Goal: Task Accomplishment & Management: Complete application form

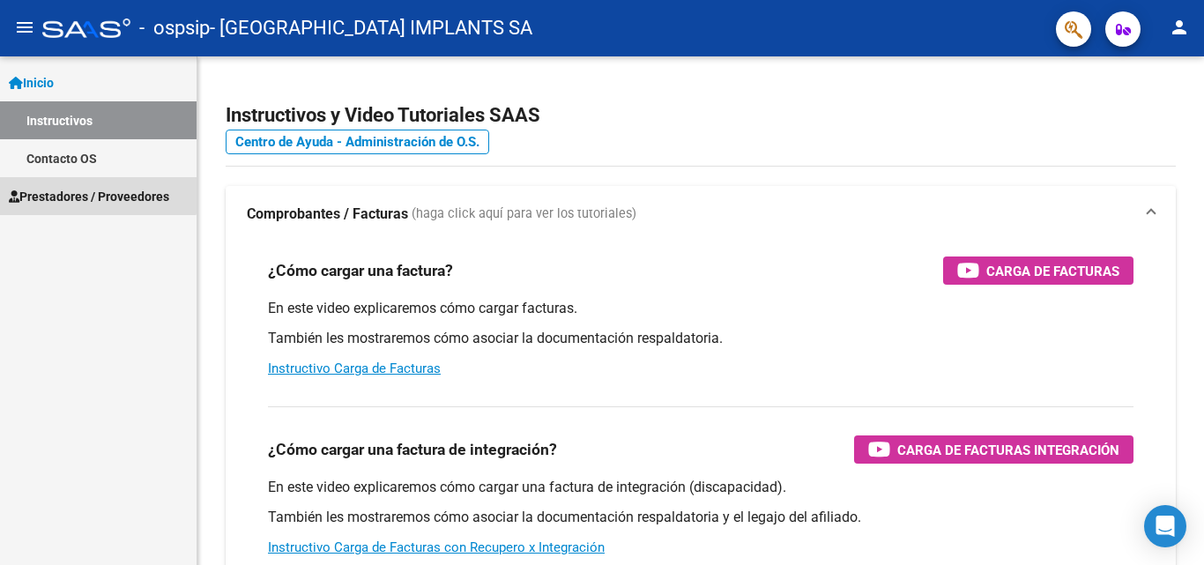
click at [90, 194] on span "Prestadores / Proveedores" at bounding box center [89, 196] width 160 height 19
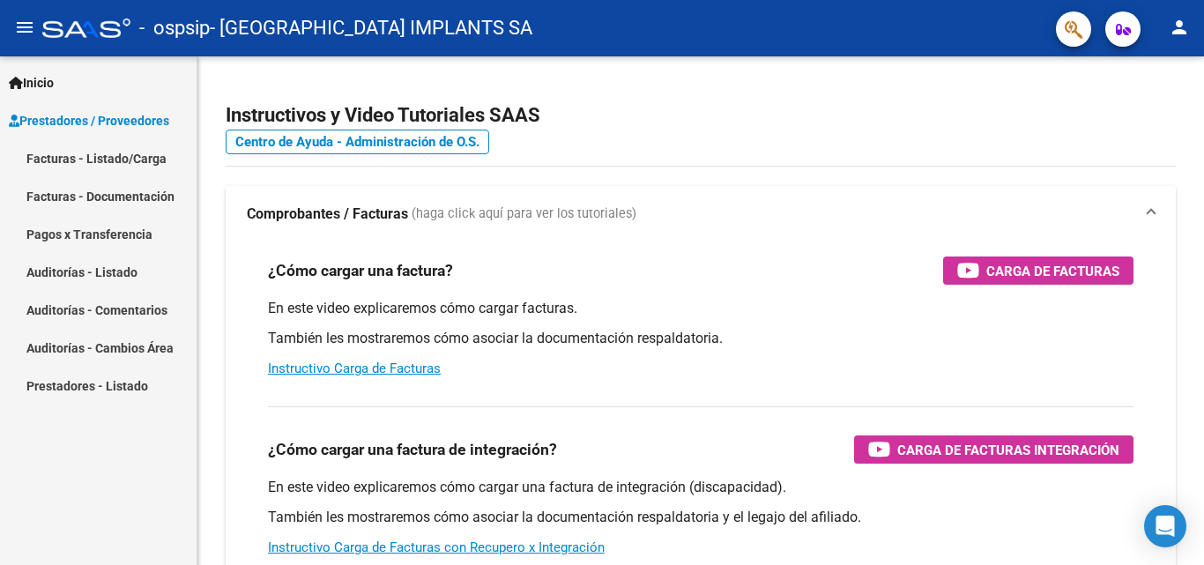
click at [91, 158] on link "Facturas - Listado/Carga" at bounding box center [98, 158] width 197 height 38
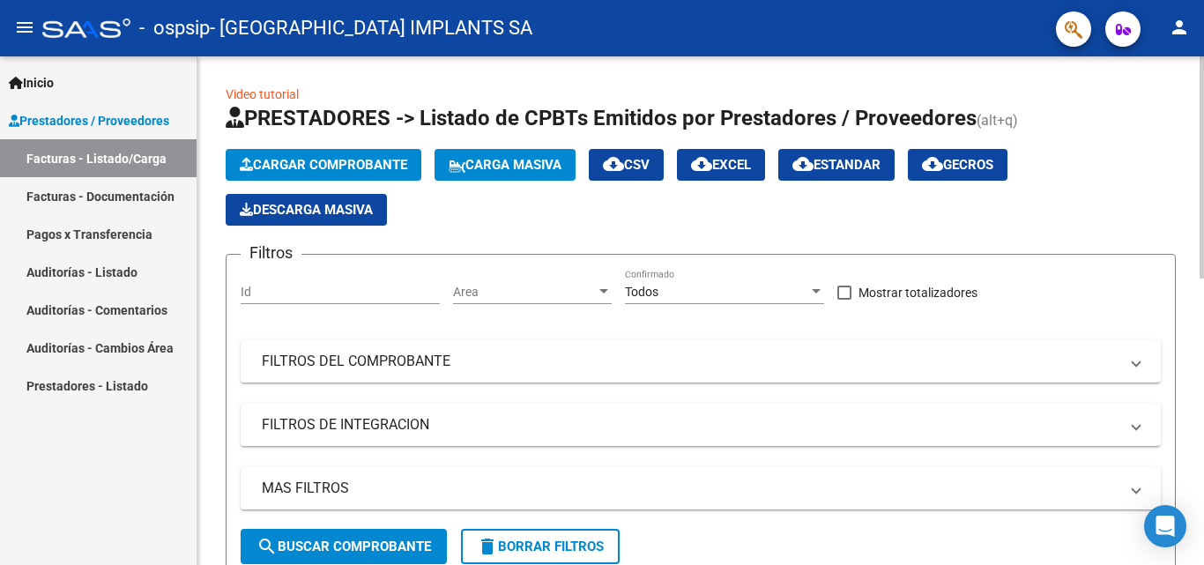
click at [303, 172] on span "Cargar Comprobante" at bounding box center [323, 165] width 167 height 16
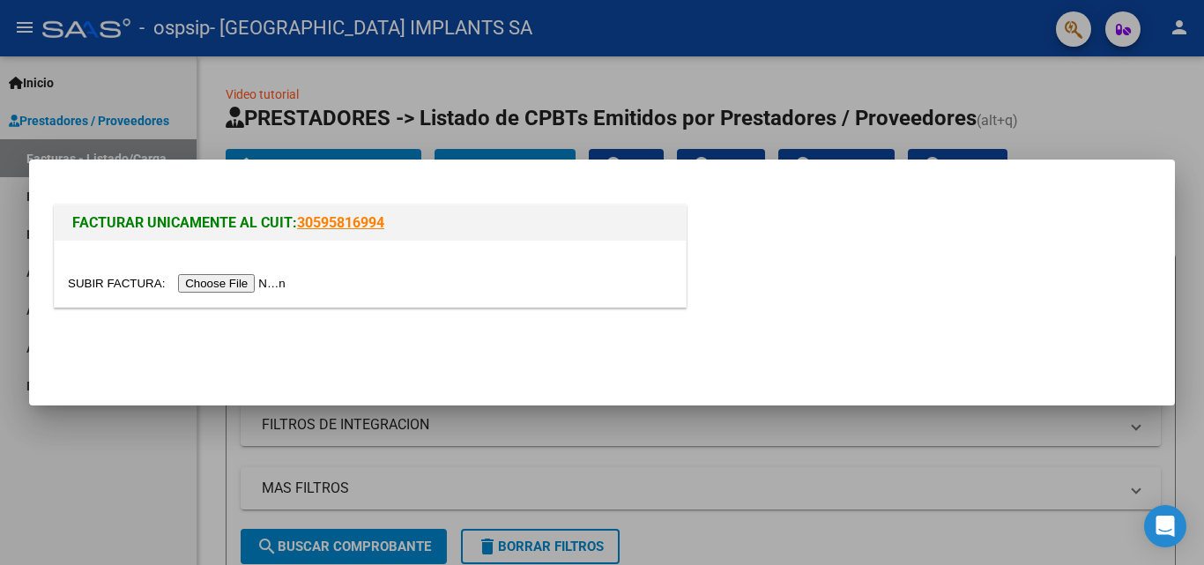
click at [261, 284] on input "file" at bounding box center [179, 283] width 223 height 19
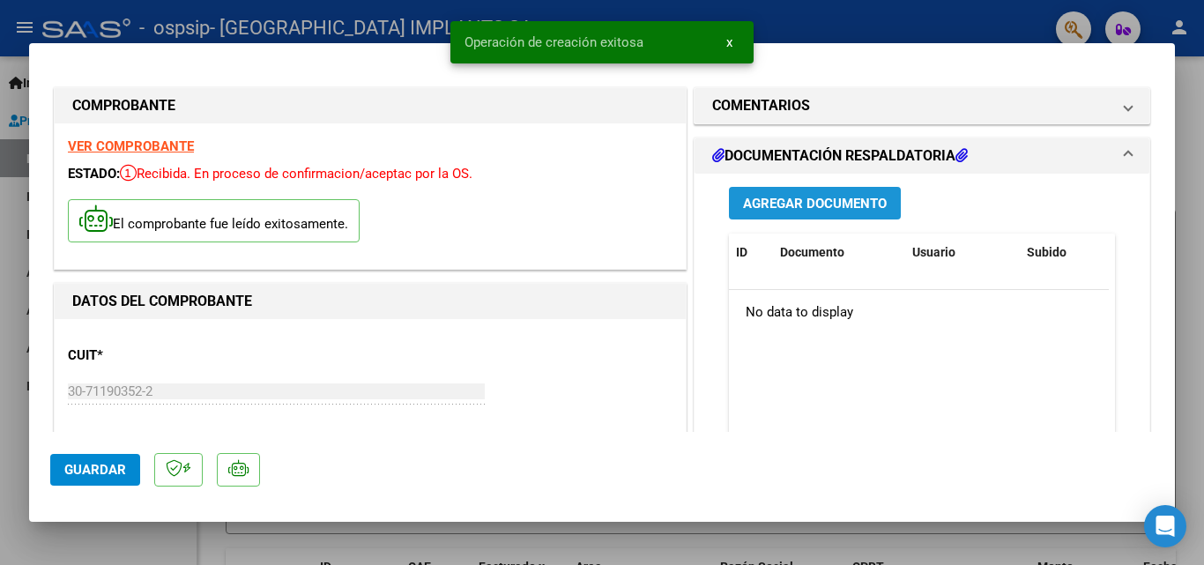
click at [812, 204] on span "Agregar Documento" at bounding box center [815, 204] width 144 height 16
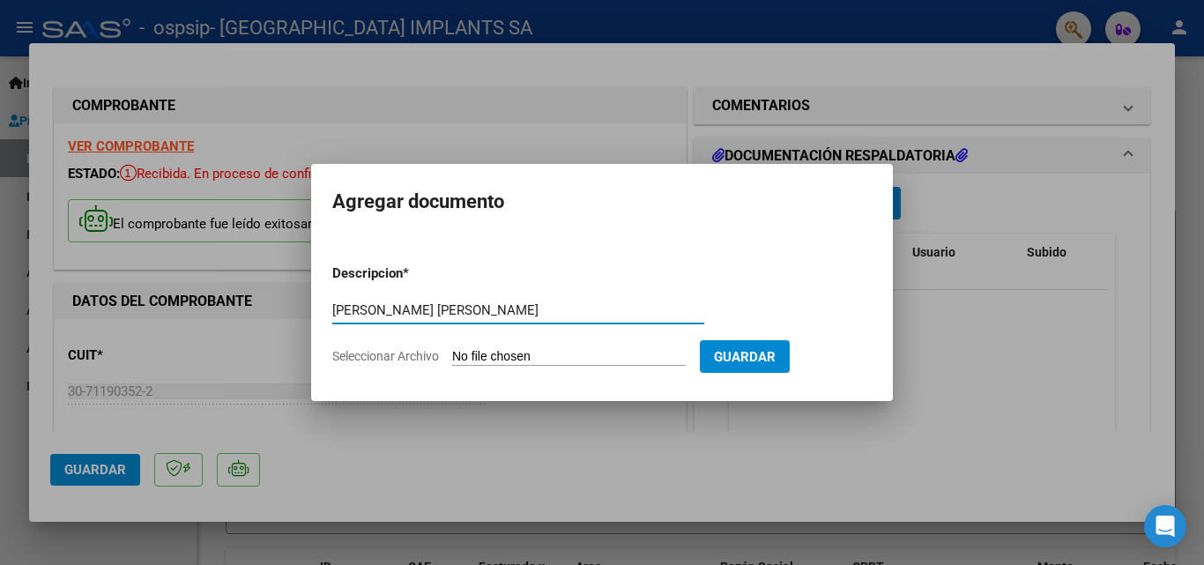
type input "[PERSON_NAME] [PERSON_NAME]"
click at [404, 350] on span "Seleccionar Archivo" at bounding box center [385, 356] width 107 height 14
click at [452, 350] on input "Seleccionar Archivo" at bounding box center [569, 357] width 234 height 17
type input "C:\fakepath\FC B1-33736 [PERSON_NAME] [PERSON_NAME].pdf"
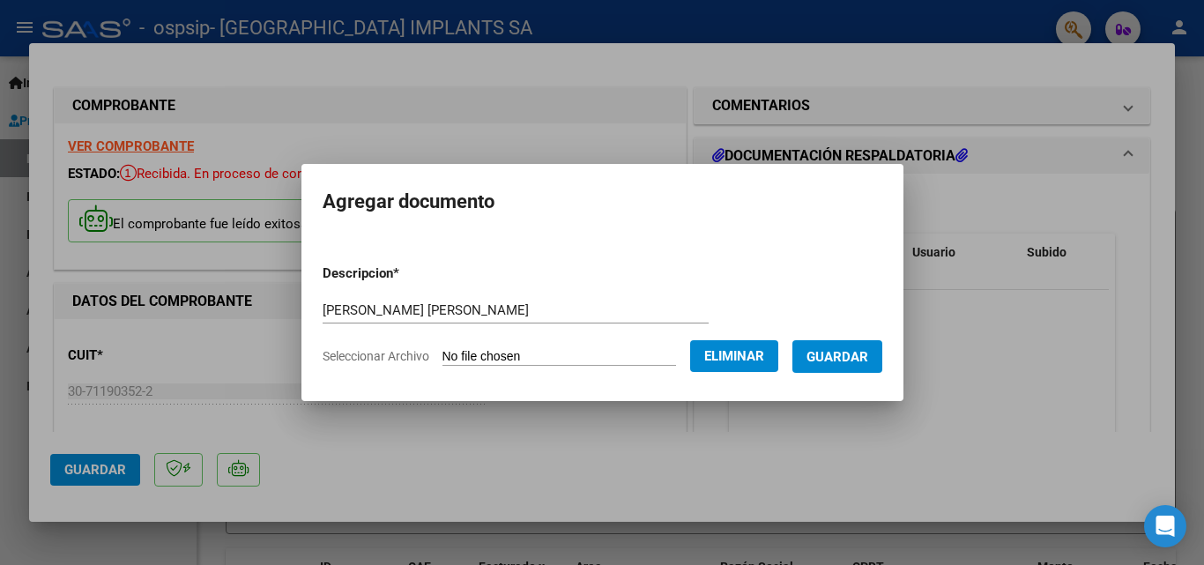
click at [842, 353] on span "Guardar" at bounding box center [837, 357] width 62 height 16
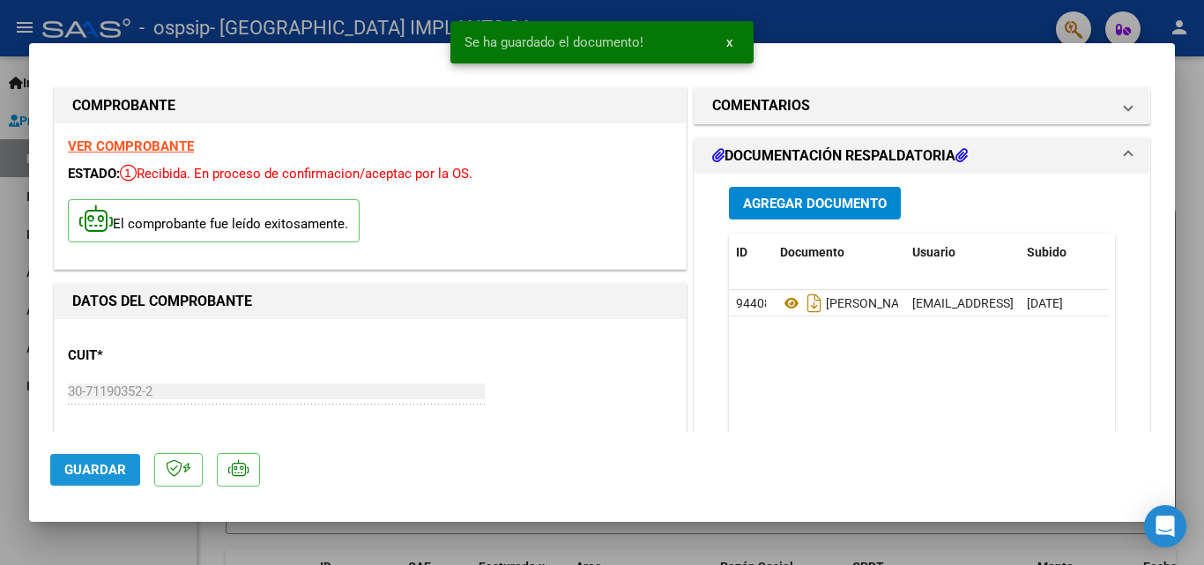
click at [86, 467] on span "Guardar" at bounding box center [95, 470] width 62 height 16
click at [884, 29] on div at bounding box center [602, 282] width 1204 height 565
type input "$ 0,00"
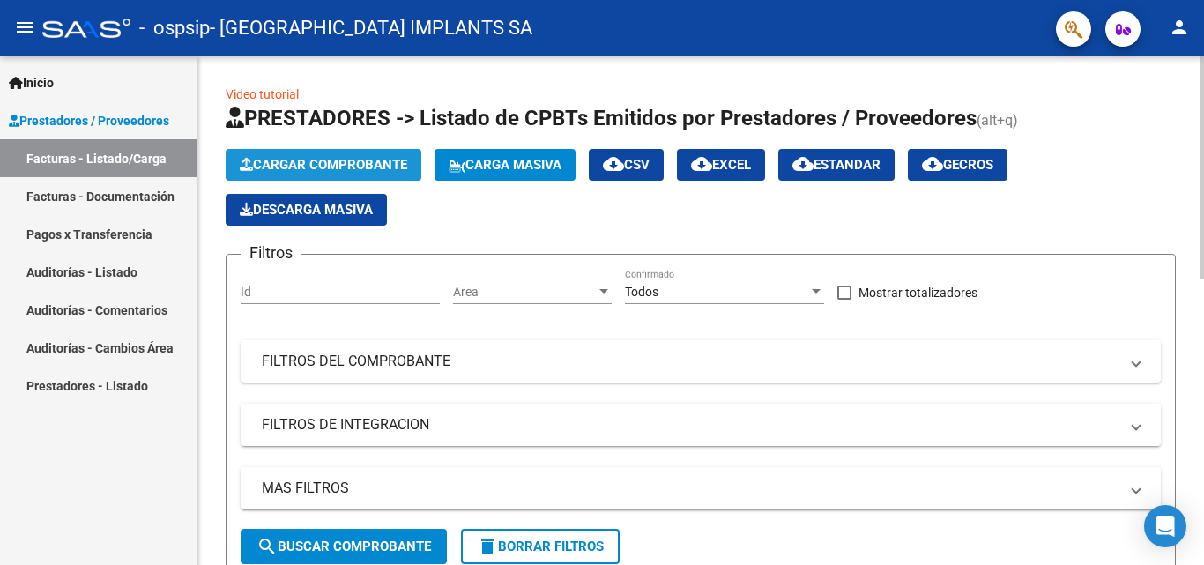
click at [298, 160] on span "Cargar Comprobante" at bounding box center [323, 165] width 167 height 16
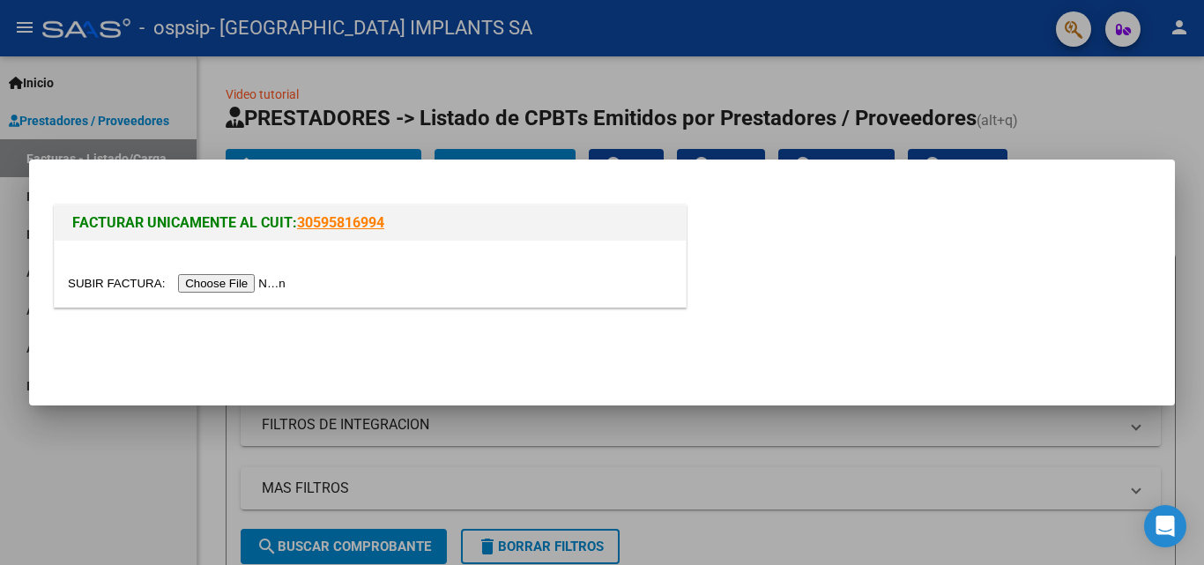
click at [246, 291] on input "file" at bounding box center [179, 283] width 223 height 19
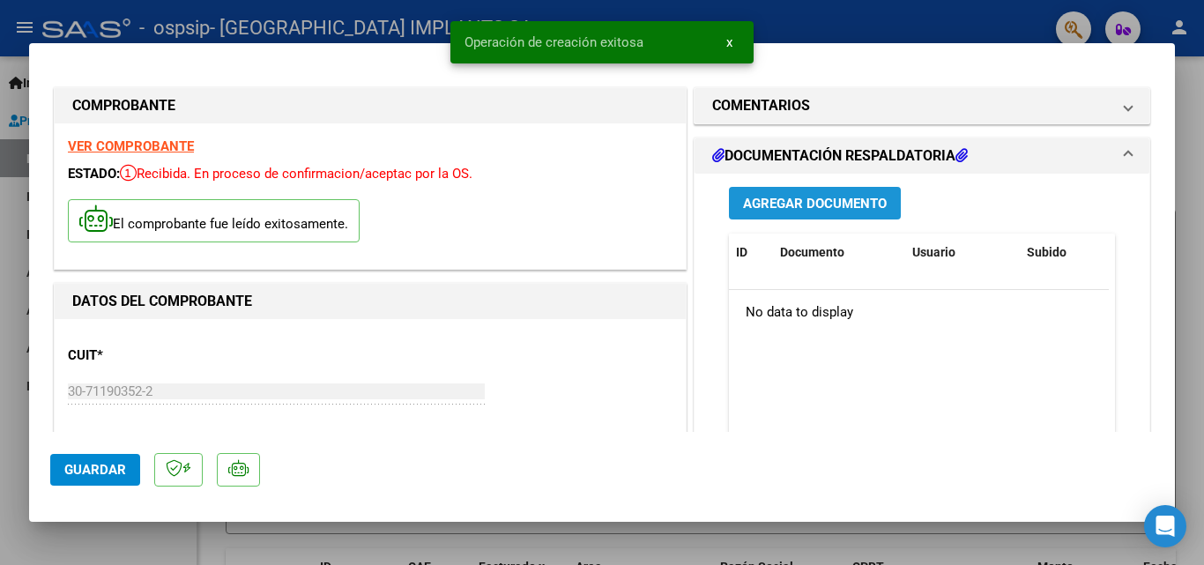
click at [767, 218] on button "Agregar Documento" at bounding box center [815, 203] width 172 height 33
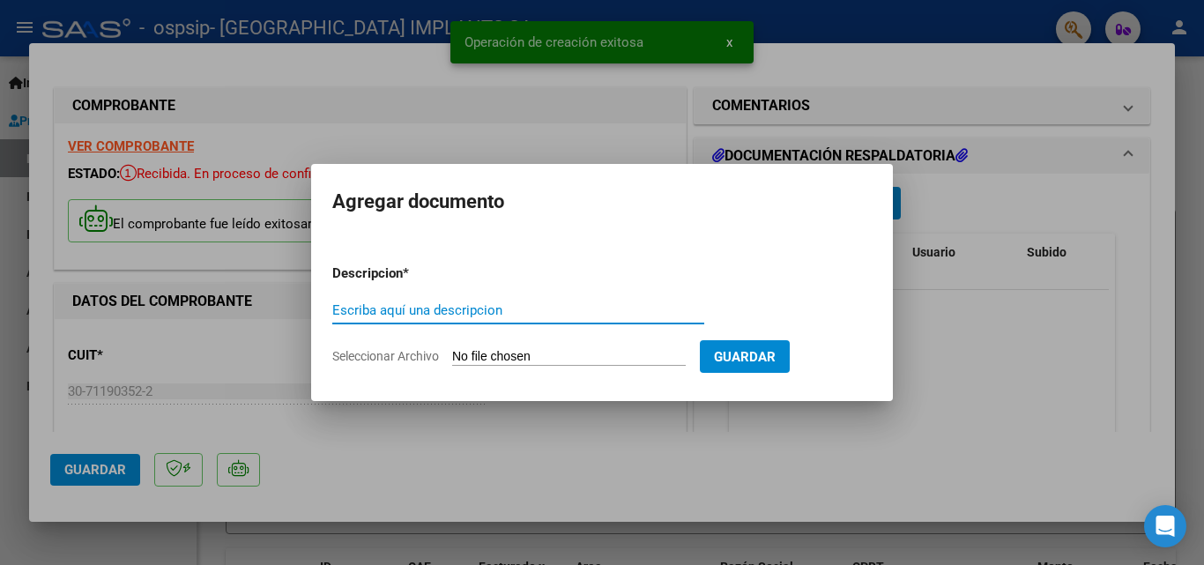
click at [449, 303] on input "Escriba aquí una descripcion" at bounding box center [518, 310] width 372 height 16
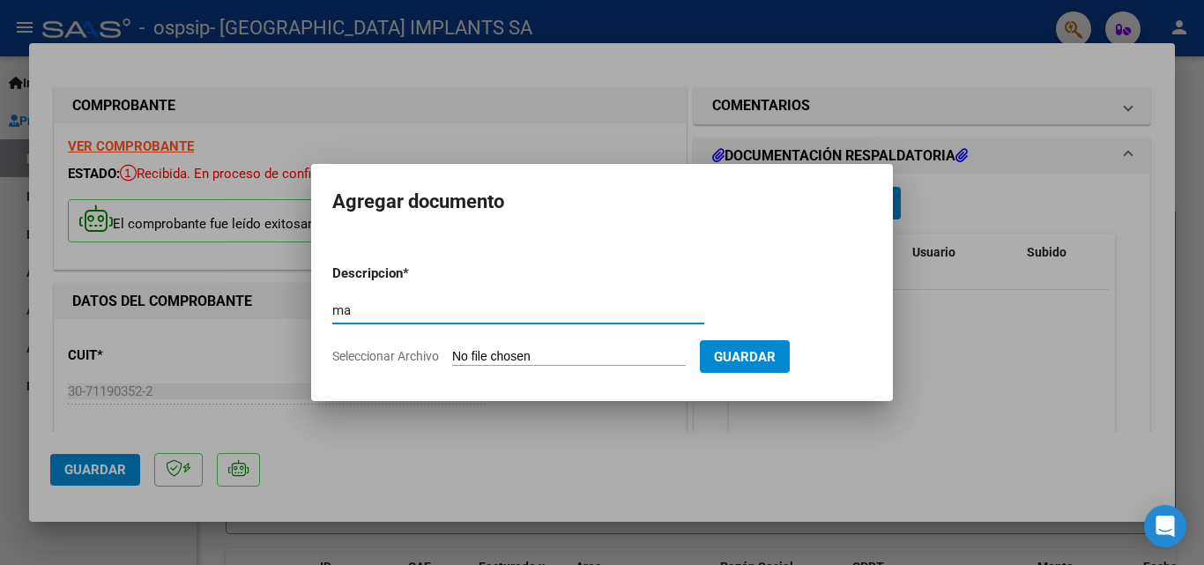
type input "m"
type input "[PERSON_NAME] [PERSON_NAME]"
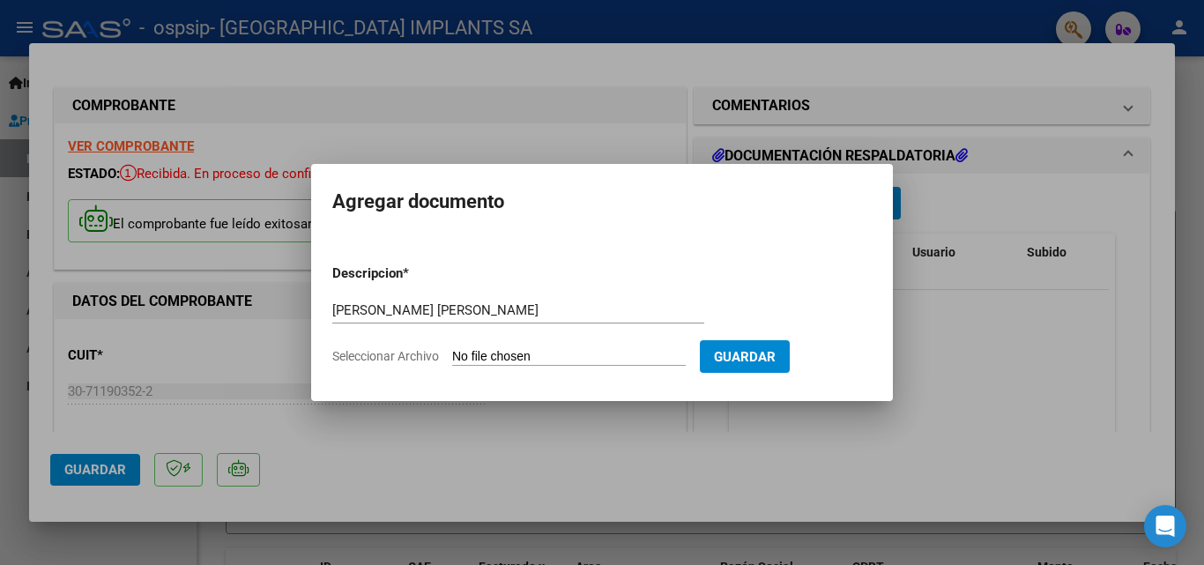
click at [394, 352] on span "Seleccionar Archivo" at bounding box center [385, 356] width 107 height 14
click at [452, 352] on input "Seleccionar Archivo" at bounding box center [569, 357] width 234 height 17
type input "C:\fakepath\FC B1-33638 [PERSON_NAME] [PERSON_NAME].pdf"
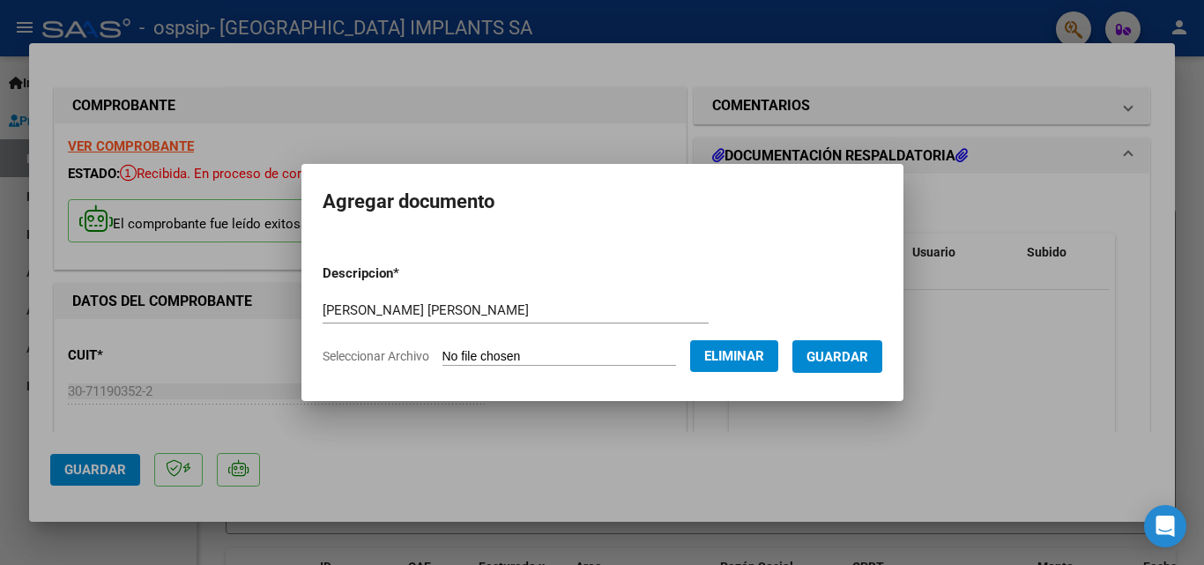
click at [840, 351] on span "Guardar" at bounding box center [837, 357] width 62 height 16
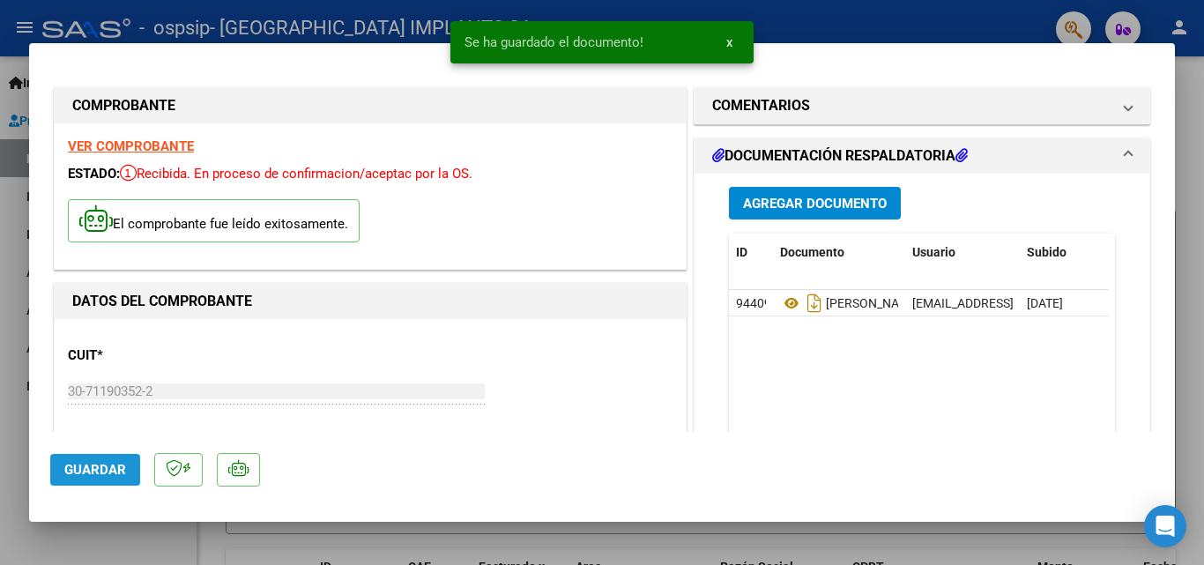
click at [96, 465] on span "Guardar" at bounding box center [95, 470] width 62 height 16
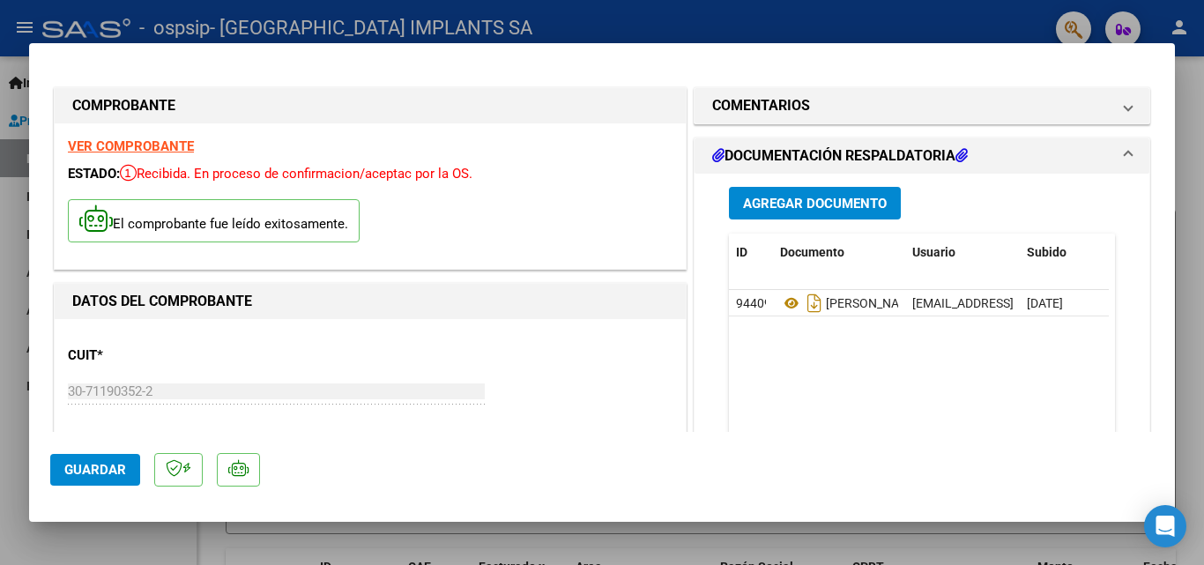
click at [107, 479] on button "Guardar" at bounding box center [95, 470] width 90 height 32
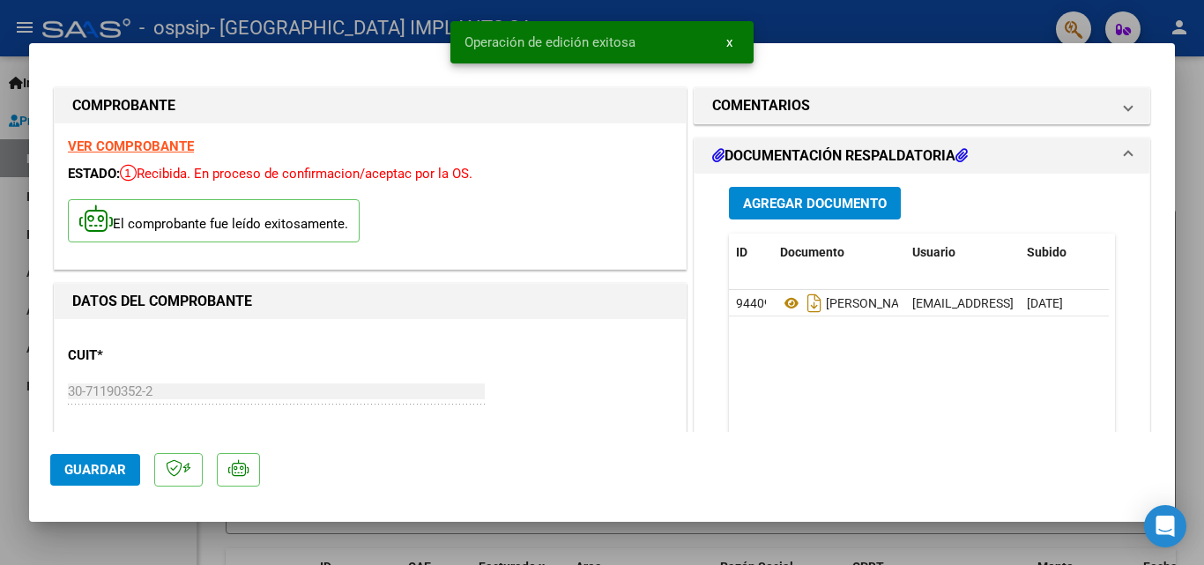
click at [818, 18] on div at bounding box center [602, 282] width 1204 height 565
type input "$ 0,00"
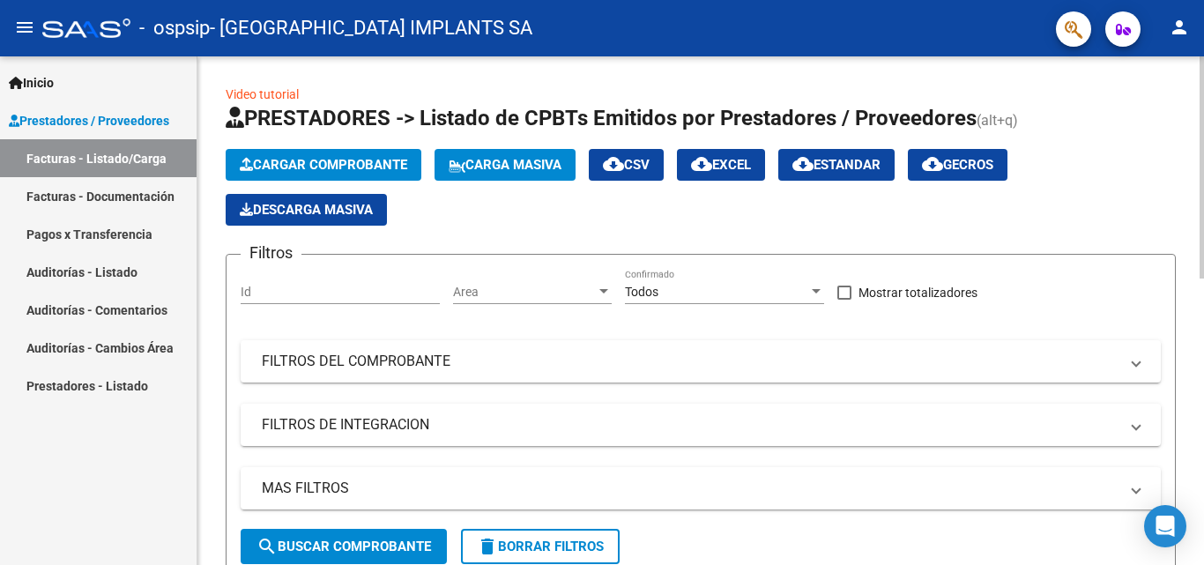
click at [335, 141] on app-list-header "PRESTADORES -> Listado de CPBTs Emitidos por Prestadores / Proveedores (alt+q) …" at bounding box center [701, 341] width 950 height 475
click at [338, 157] on span "Cargar Comprobante" at bounding box center [323, 165] width 167 height 16
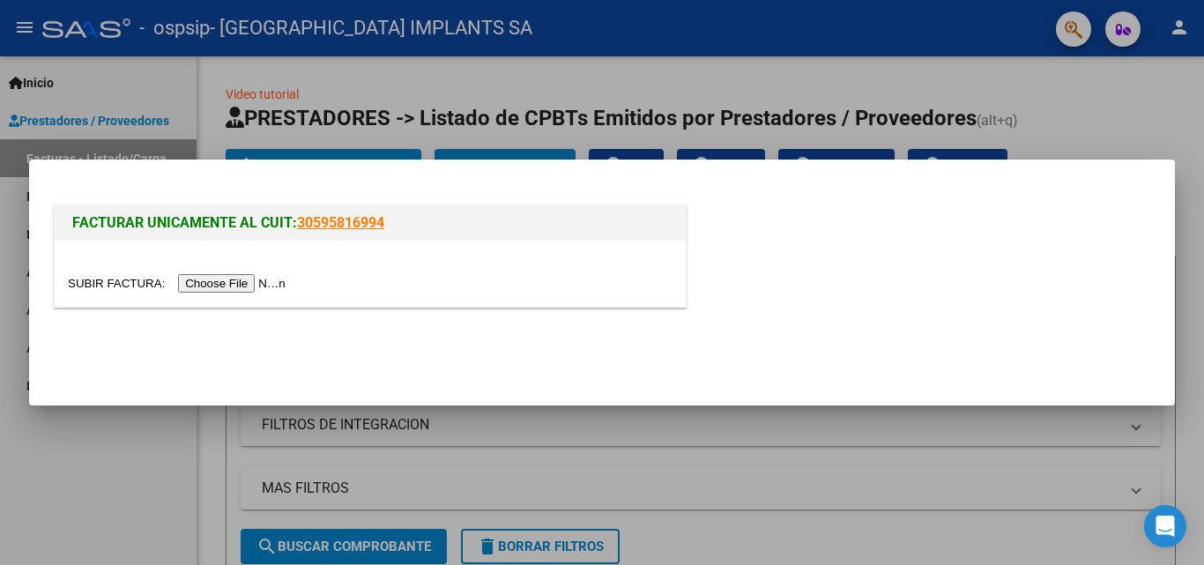
click at [240, 282] on input "file" at bounding box center [179, 283] width 223 height 19
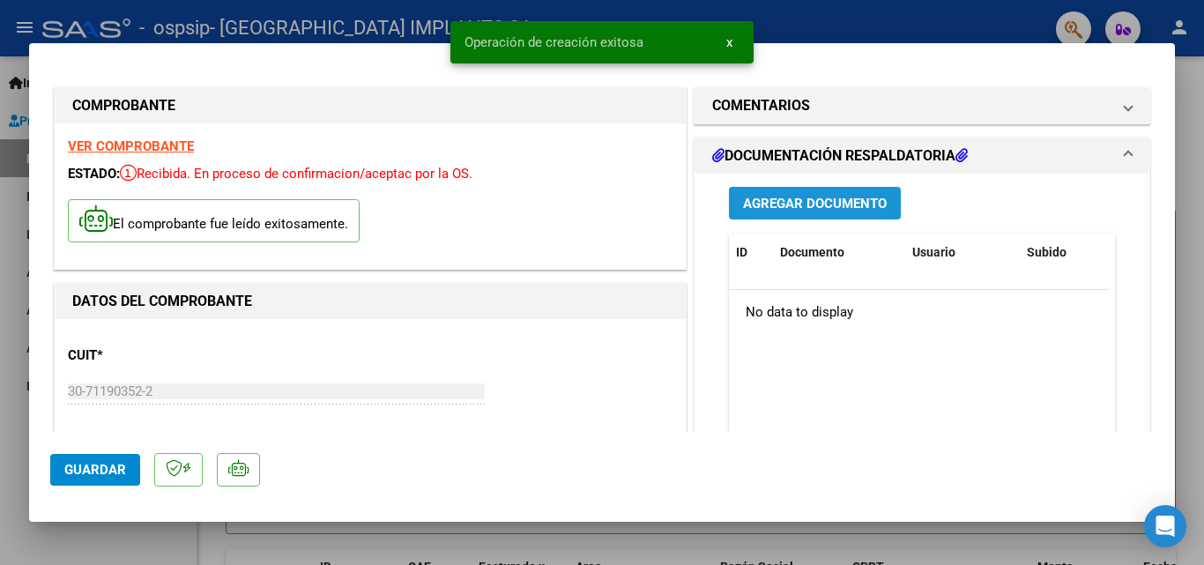
click at [832, 197] on span "Agregar Documento" at bounding box center [815, 204] width 144 height 16
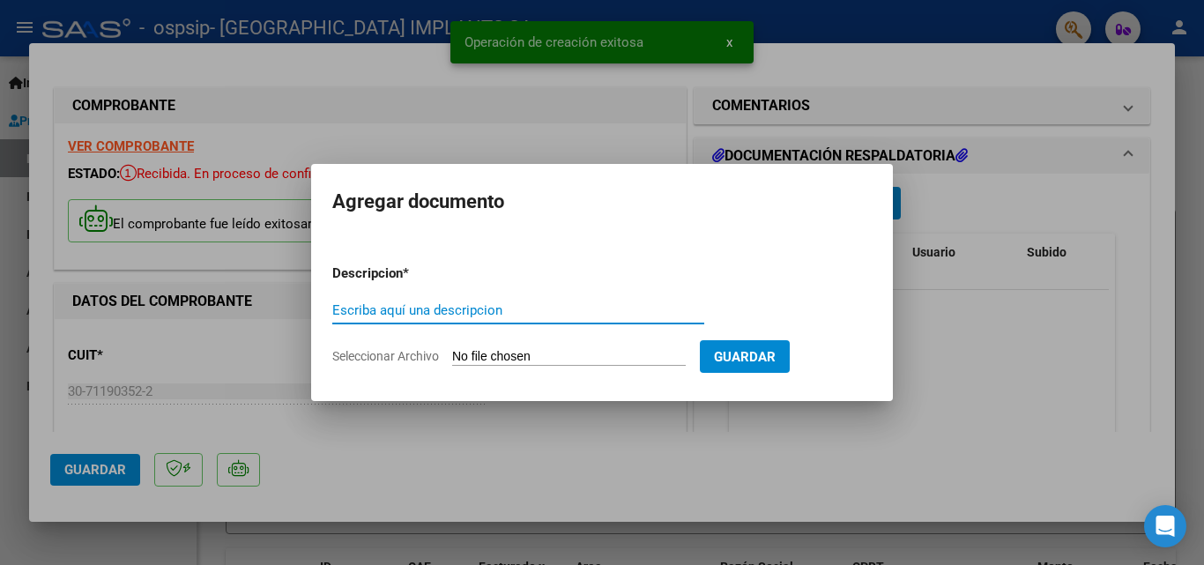
click at [420, 308] on input "Escriba aquí una descripcion" at bounding box center [518, 310] width 372 height 16
type input "o"
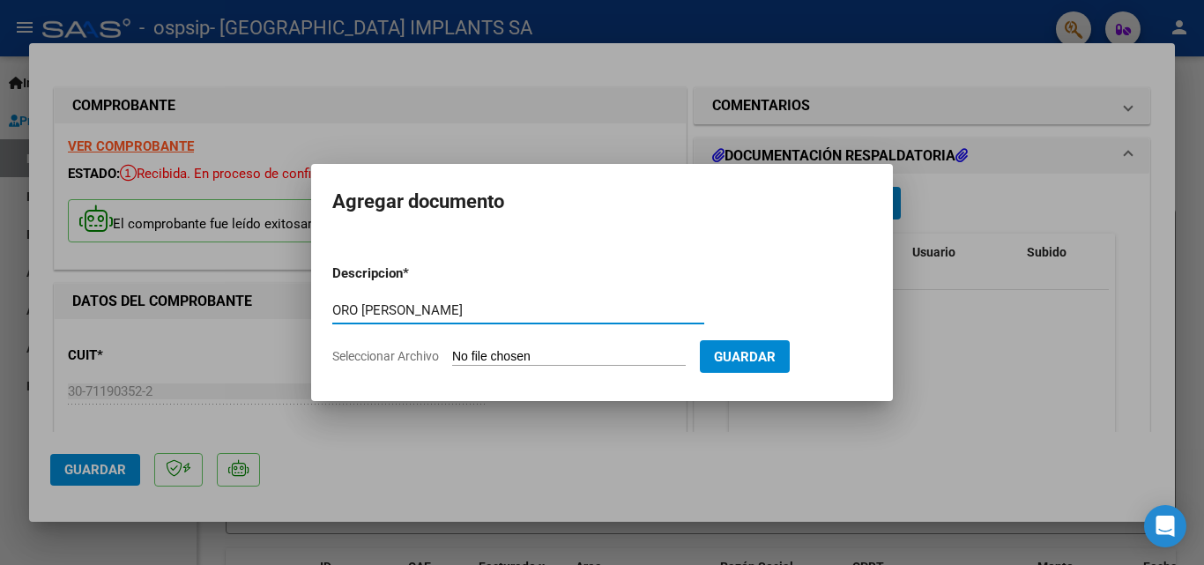
type input "ORO [PERSON_NAME]"
click at [397, 349] on span "Seleccionar Archivo" at bounding box center [385, 356] width 107 height 14
click at [452, 349] on input "Seleccionar Archivo" at bounding box center [569, 357] width 234 height 17
type input "C:\fakepath\FC B1-33726 ORO [PERSON_NAME].pdf"
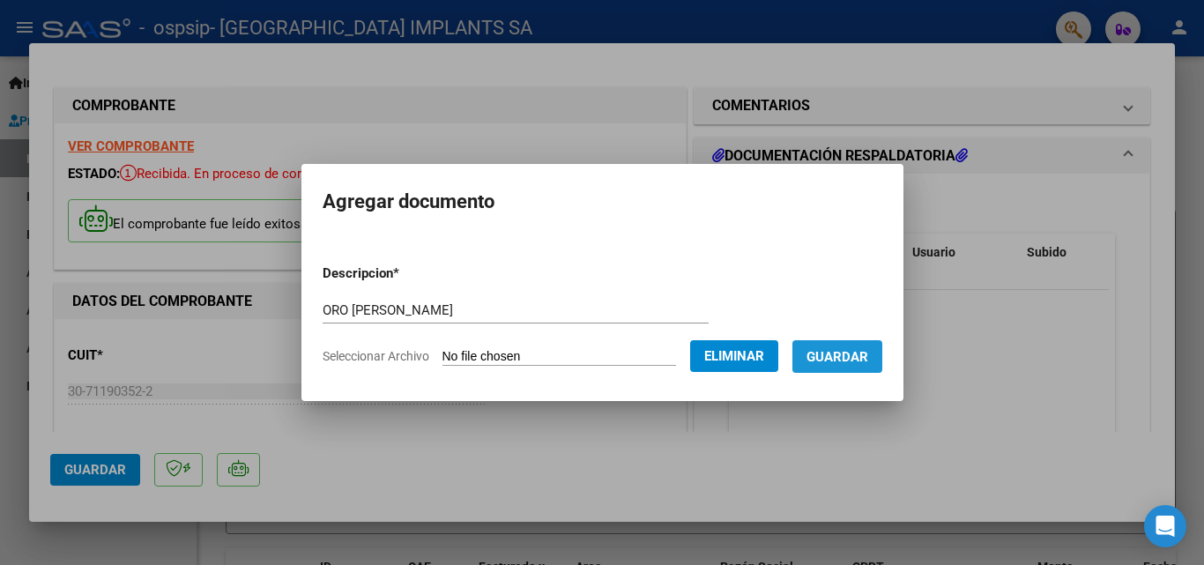
click at [860, 349] on span "Guardar" at bounding box center [837, 357] width 62 height 16
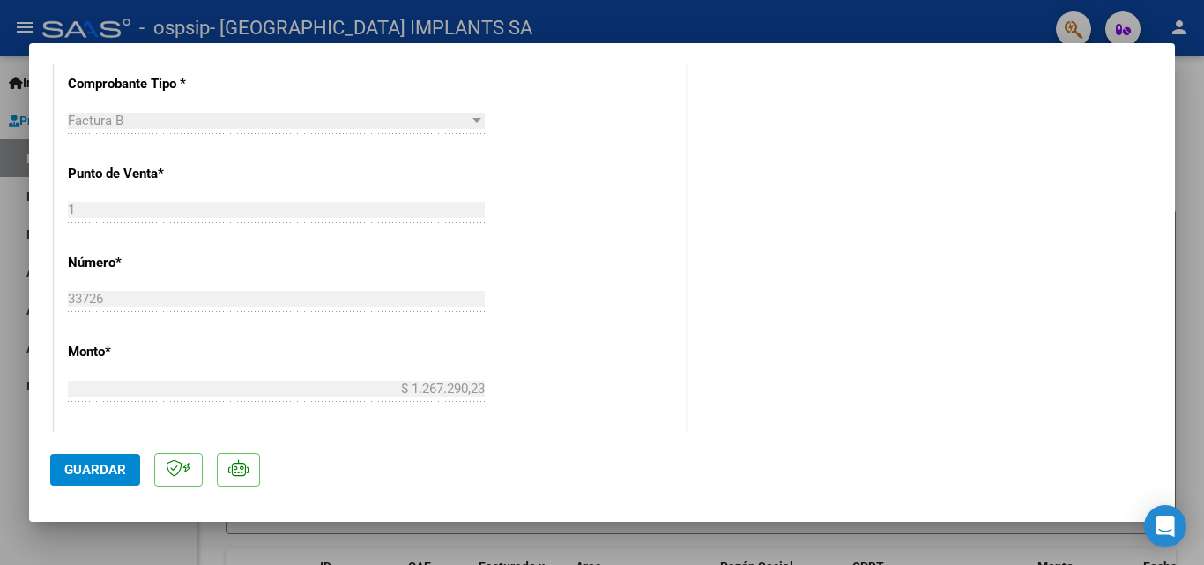
scroll to position [1041, 0]
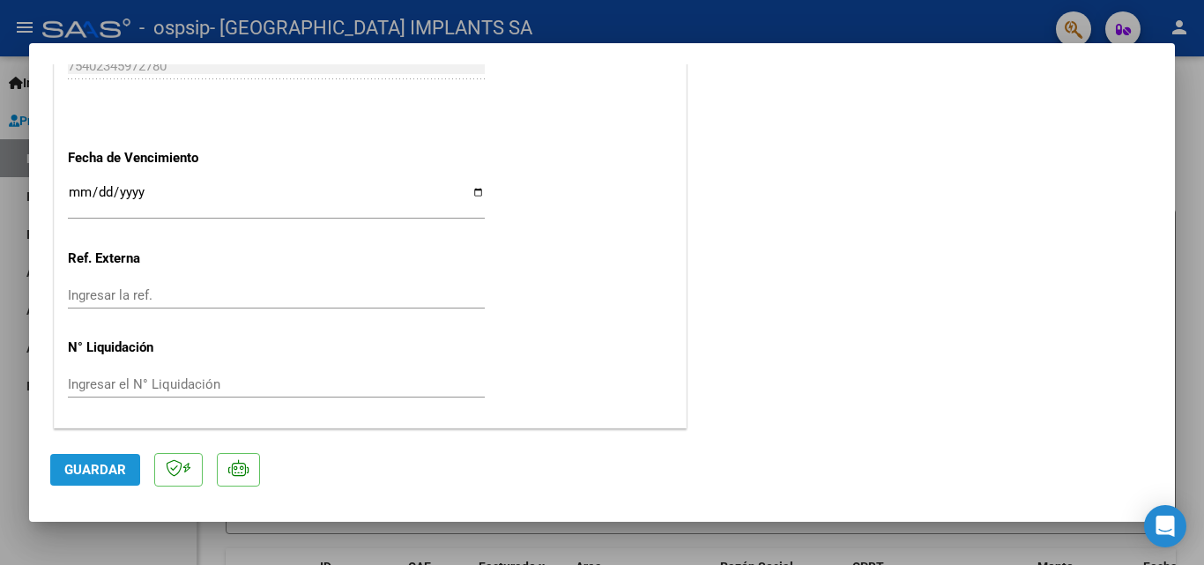
click at [106, 467] on span "Guardar" at bounding box center [95, 470] width 62 height 16
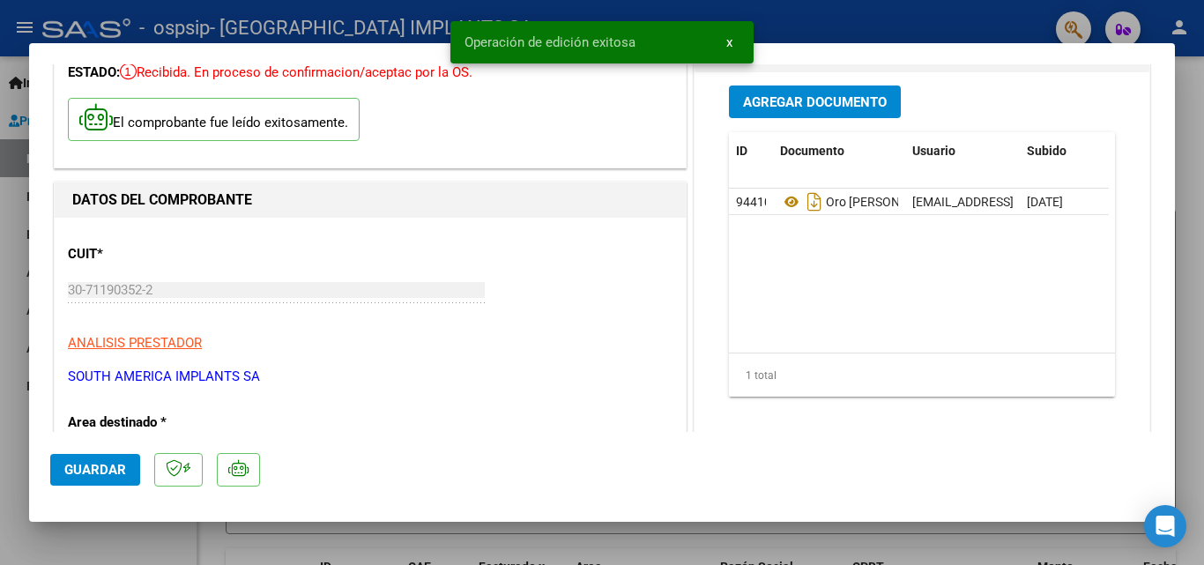
scroll to position [0, 0]
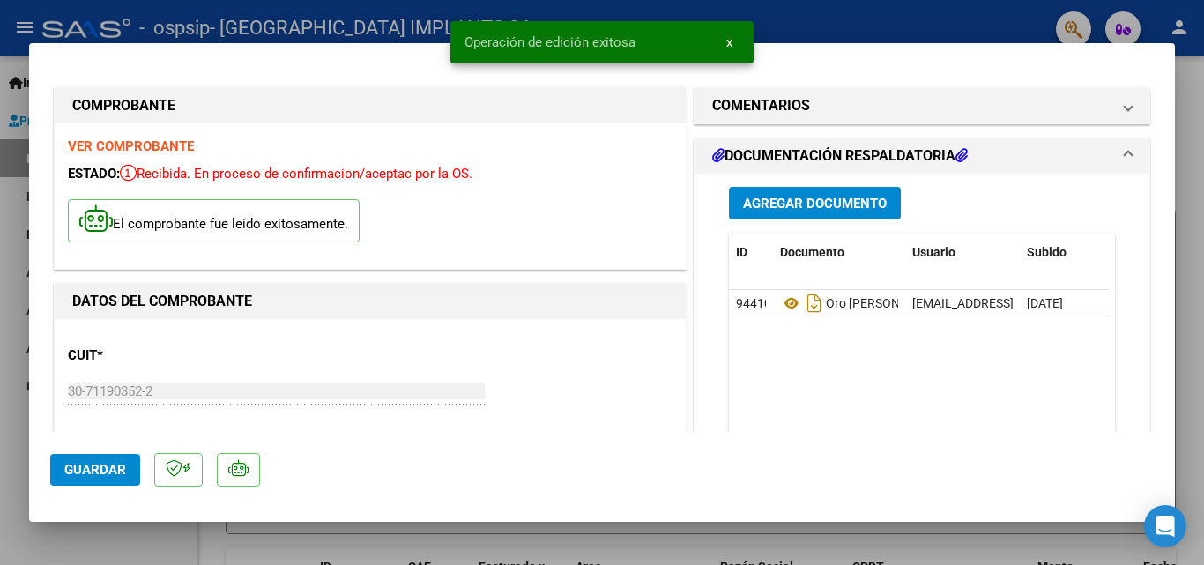
click at [827, 16] on div at bounding box center [602, 282] width 1204 height 565
type input "$ 0,00"
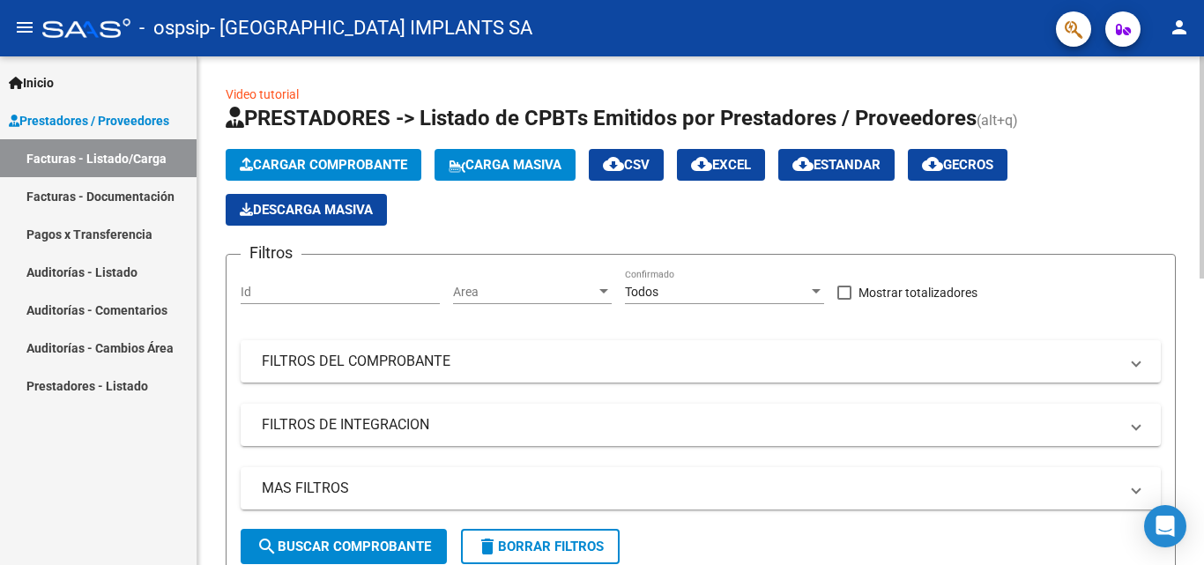
click at [339, 169] on span "Cargar Comprobante" at bounding box center [323, 165] width 167 height 16
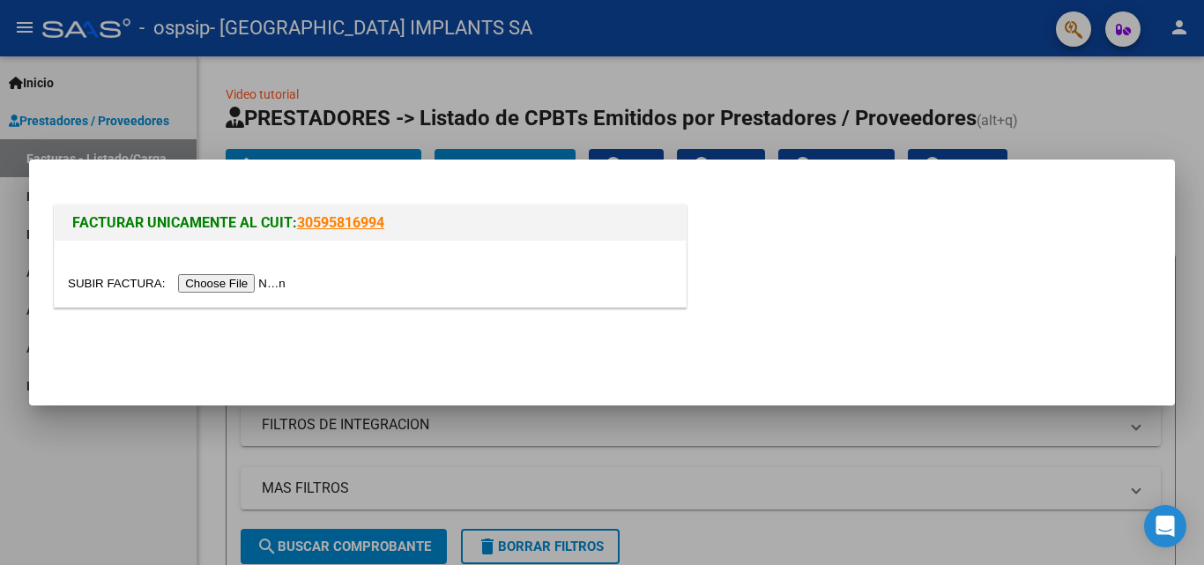
click at [198, 280] on input "file" at bounding box center [179, 283] width 223 height 19
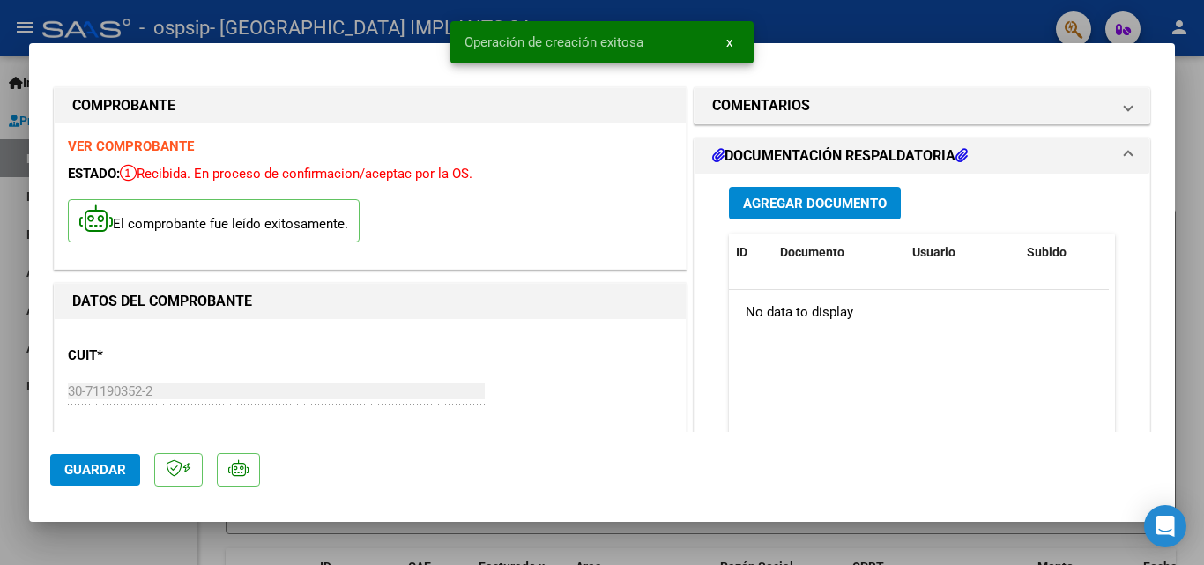
click at [794, 196] on span "Agregar Documento" at bounding box center [815, 204] width 144 height 16
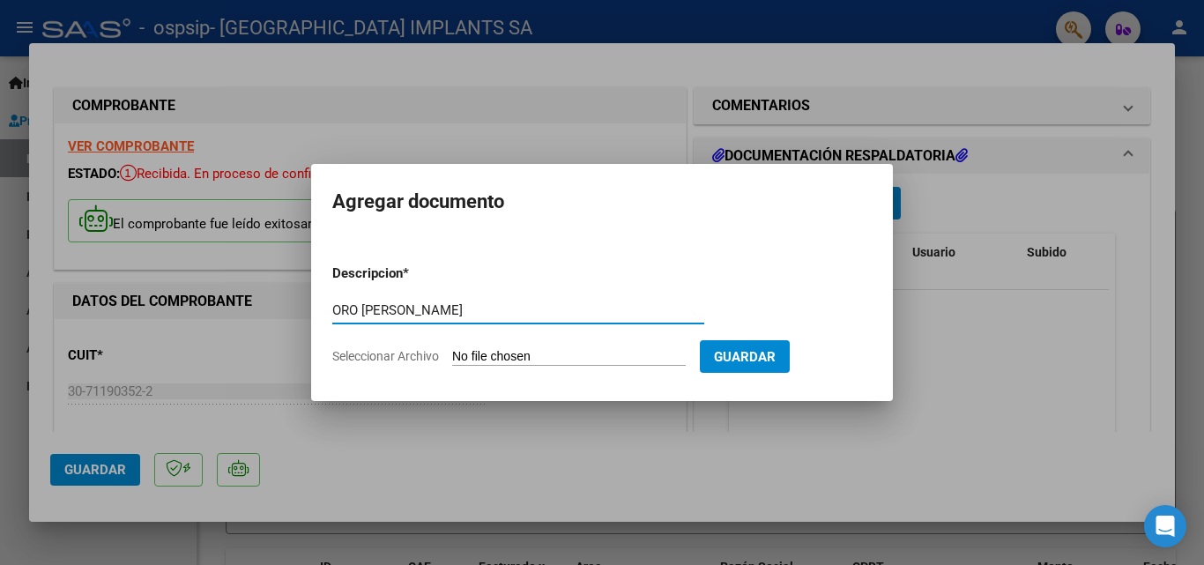
type input "ORO [PERSON_NAME]"
click at [394, 361] on span "Seleccionar Archivo" at bounding box center [385, 356] width 107 height 14
click at [452, 361] on input "Seleccionar Archivo" at bounding box center [569, 357] width 234 height 17
type input "C:\fakepath\FC B1-33725 ORO [PERSON_NAME].pdf"
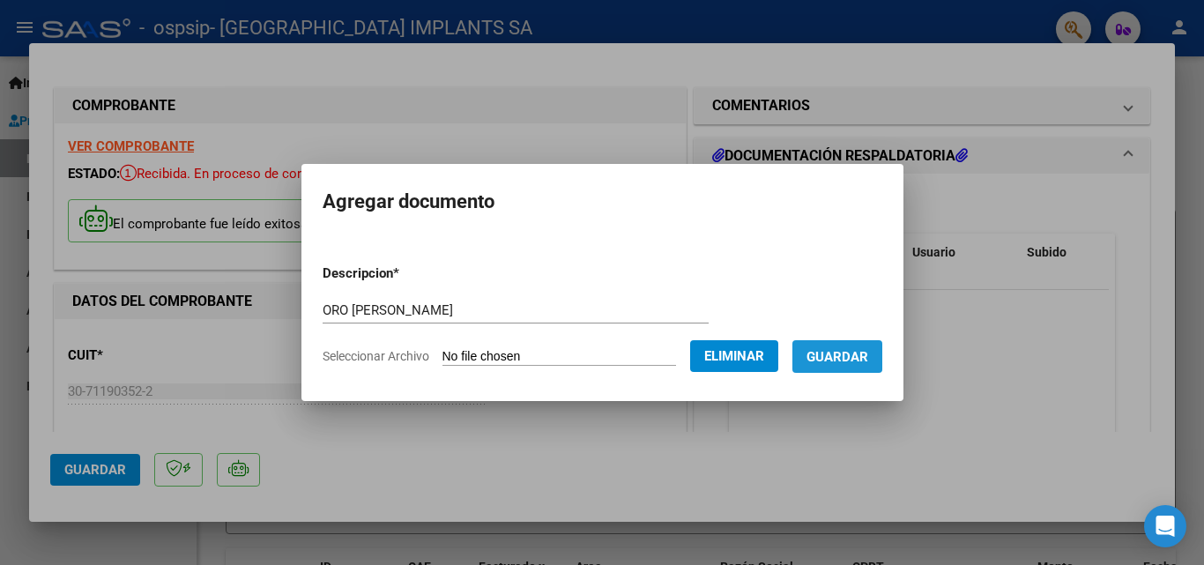
click at [840, 352] on span "Guardar" at bounding box center [837, 357] width 62 height 16
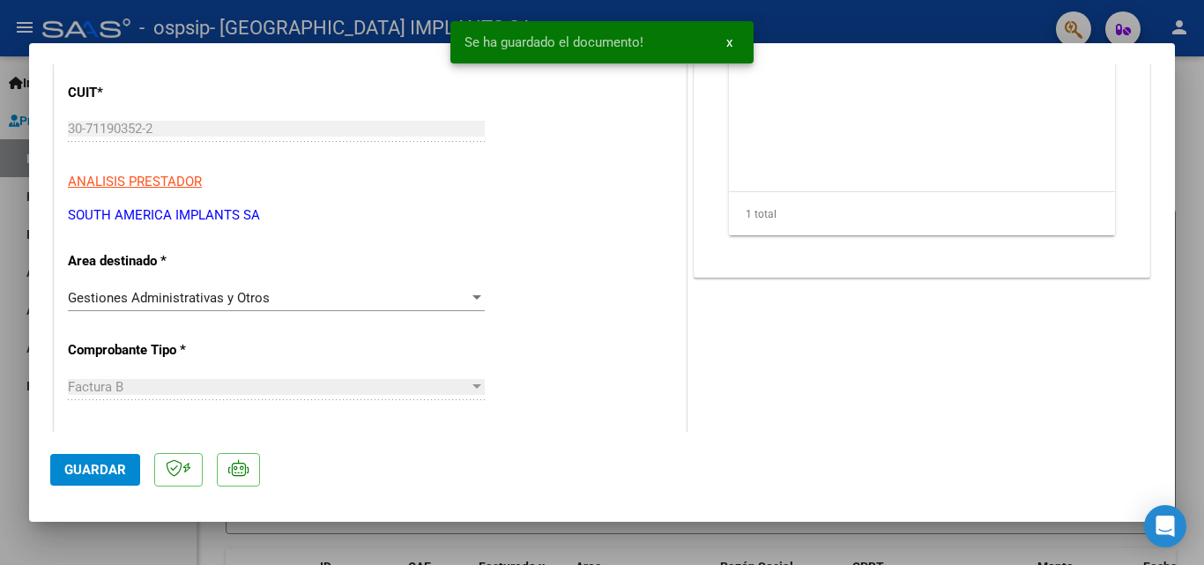
scroll to position [352, 0]
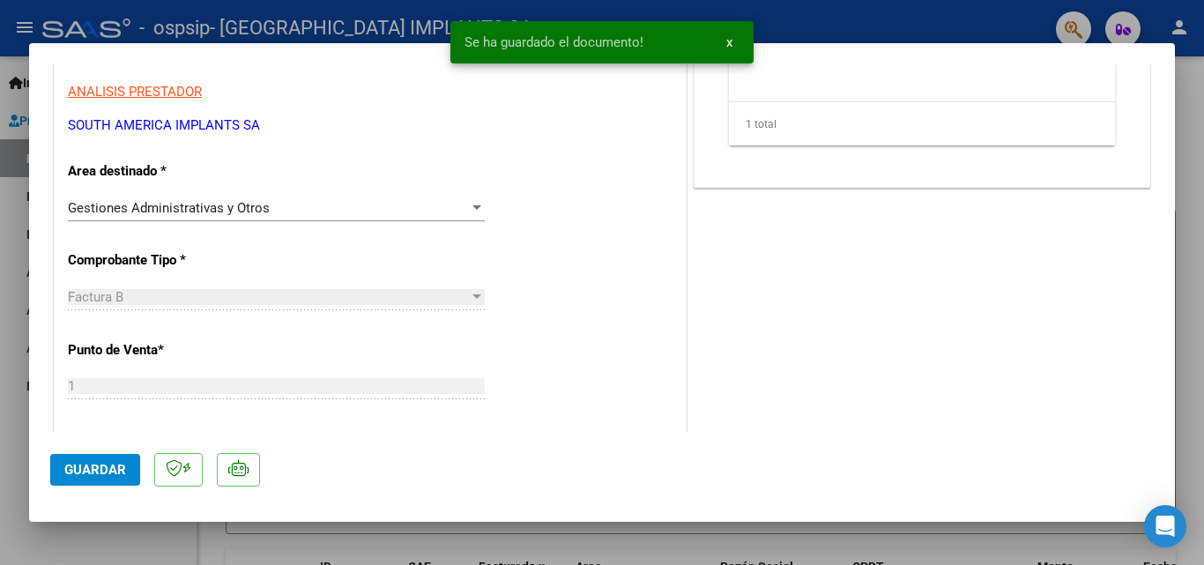
click at [120, 466] on span "Guardar" at bounding box center [95, 470] width 62 height 16
click at [82, 469] on span "Guardar" at bounding box center [95, 470] width 62 height 16
click at [895, 22] on div at bounding box center [602, 282] width 1204 height 565
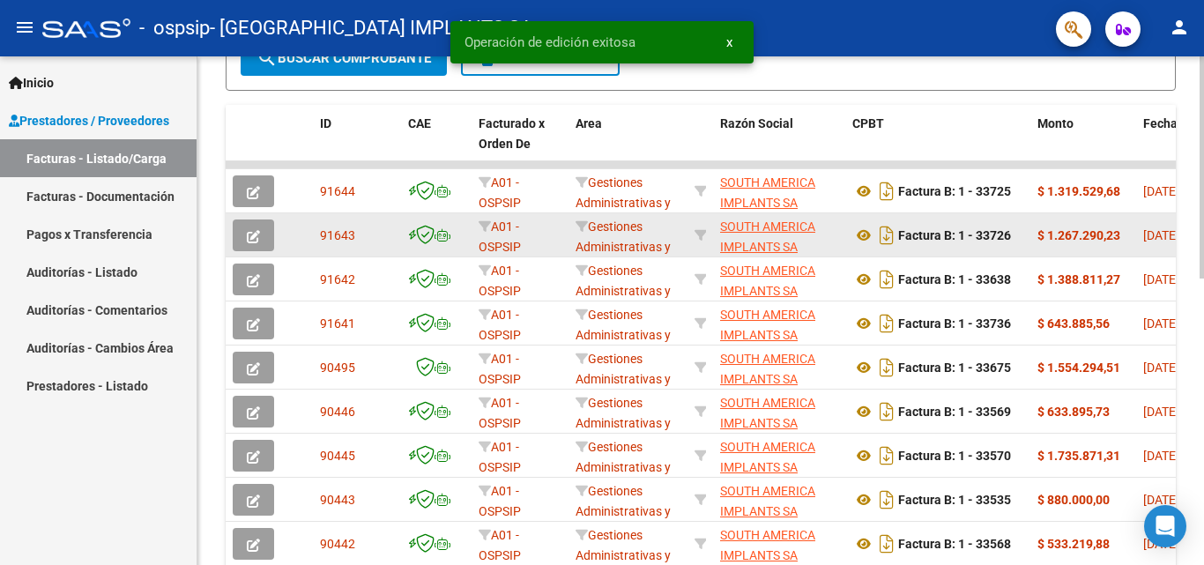
scroll to position [529, 0]
